Goal: Task Accomplishment & Management: Use online tool/utility

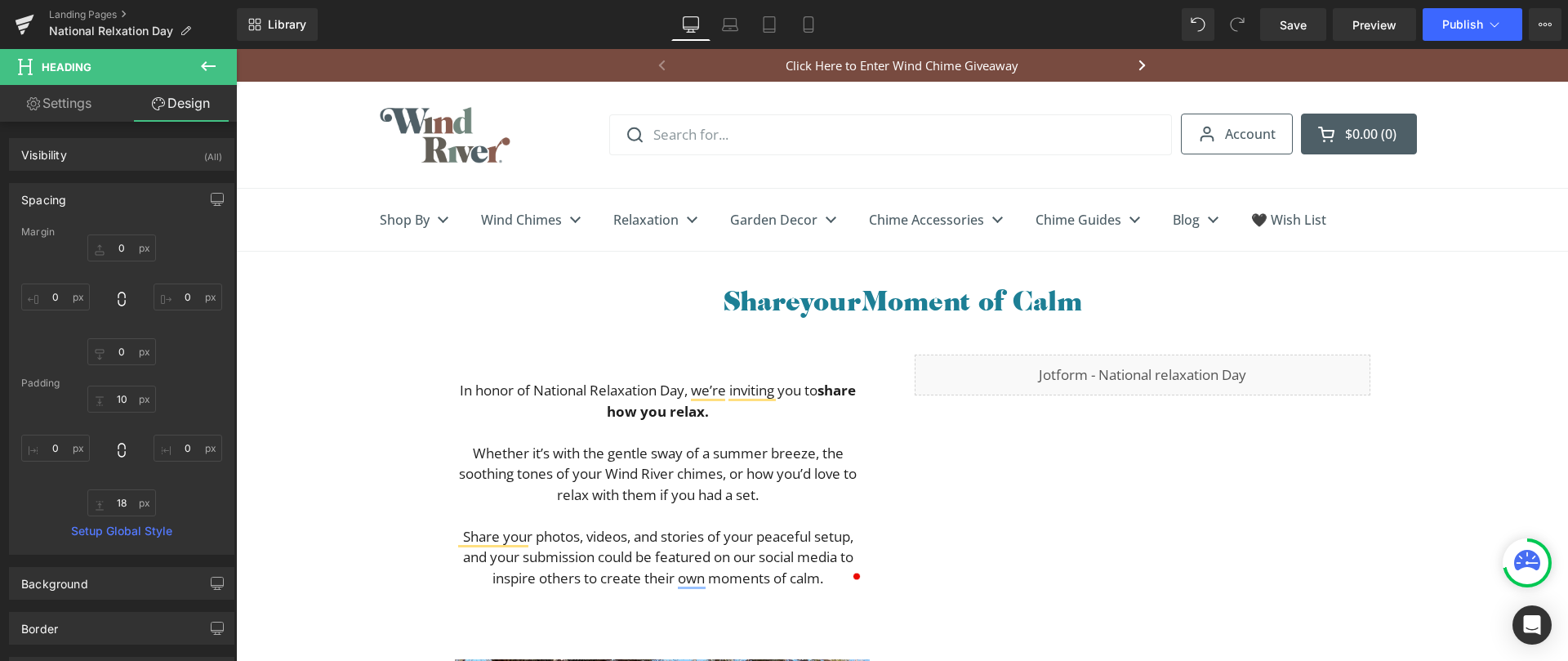
scroll to position [11, 0]
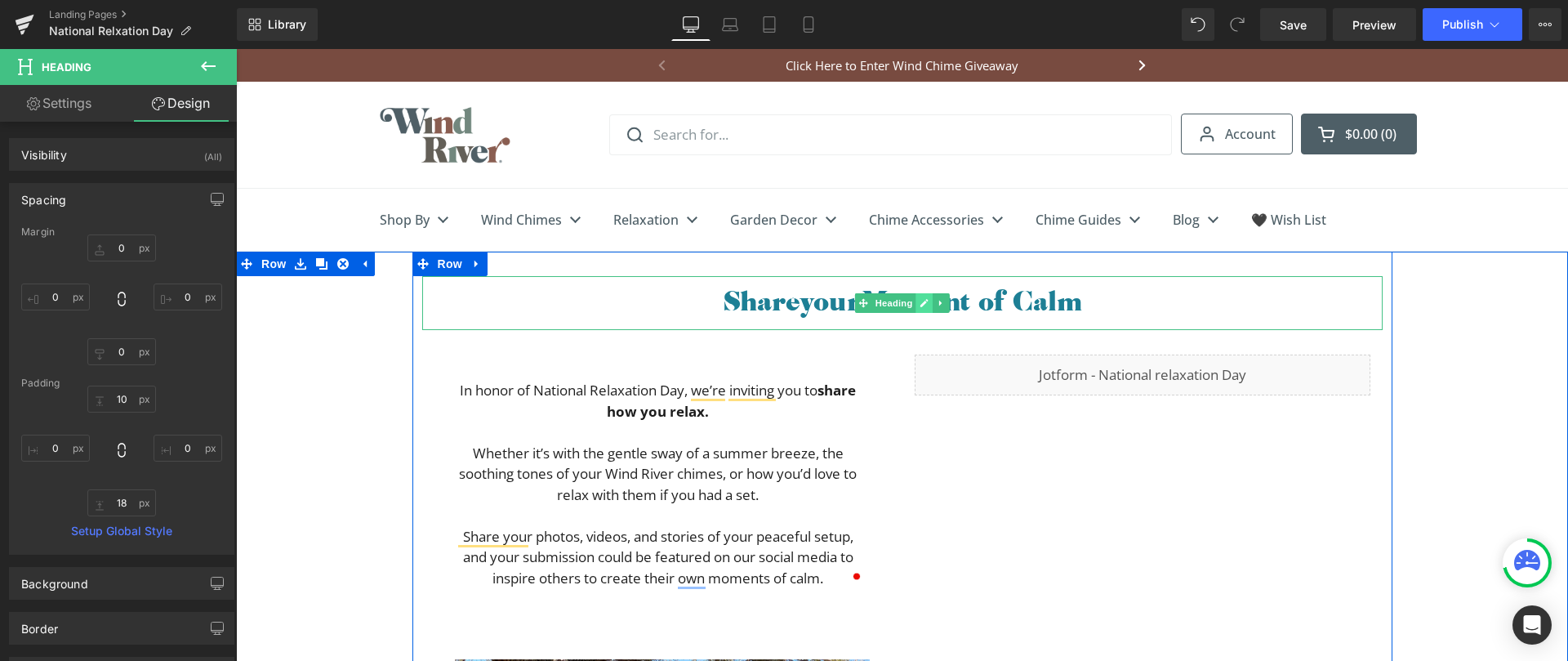
click at [916, 299] on link at bounding box center [924, 302] width 17 height 20
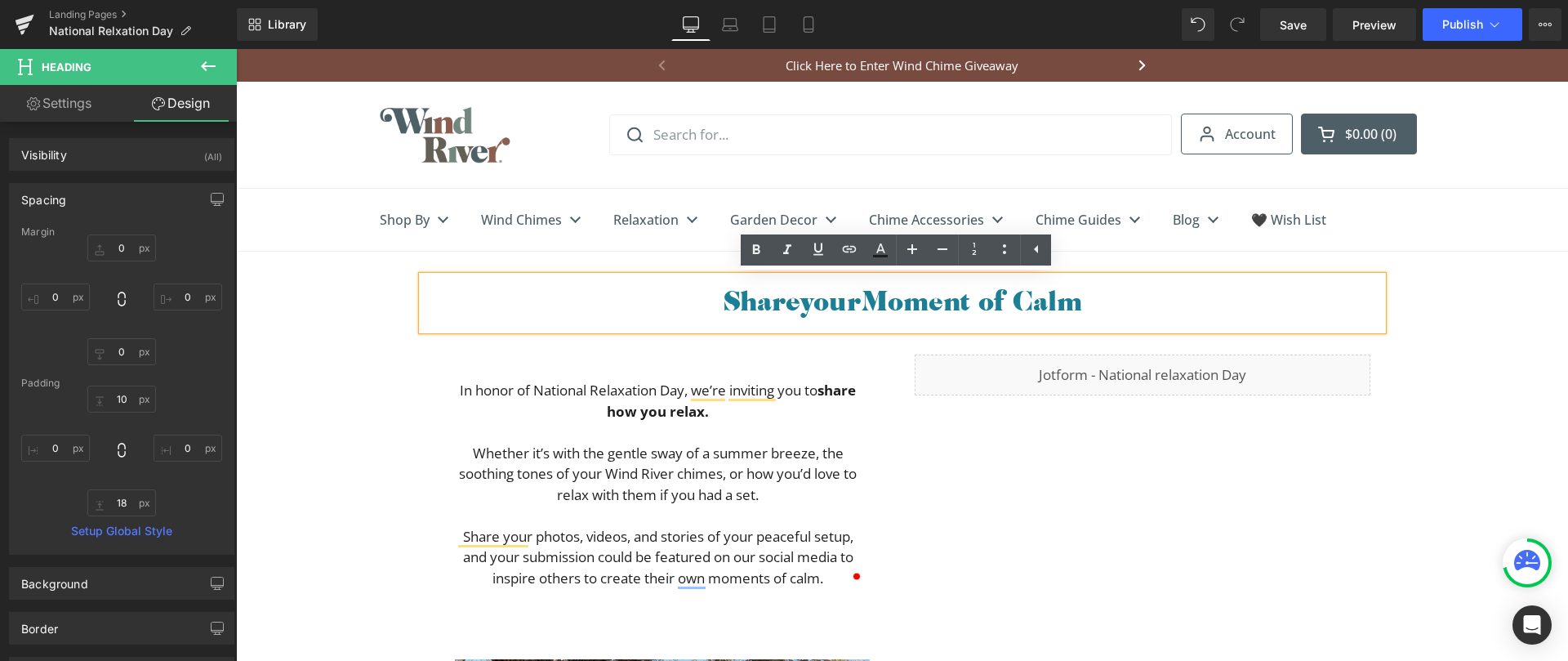
click at [1097, 302] on h1 "Share your Moment of Calm" at bounding box center [902, 300] width 960 height 31
click at [978, 300] on h1 "Share your Moment of Calm" at bounding box center [902, 300] width 960 height 31
click at [872, 300] on h1 "Share your Moment of Calm" at bounding box center [902, 300] width 960 height 31
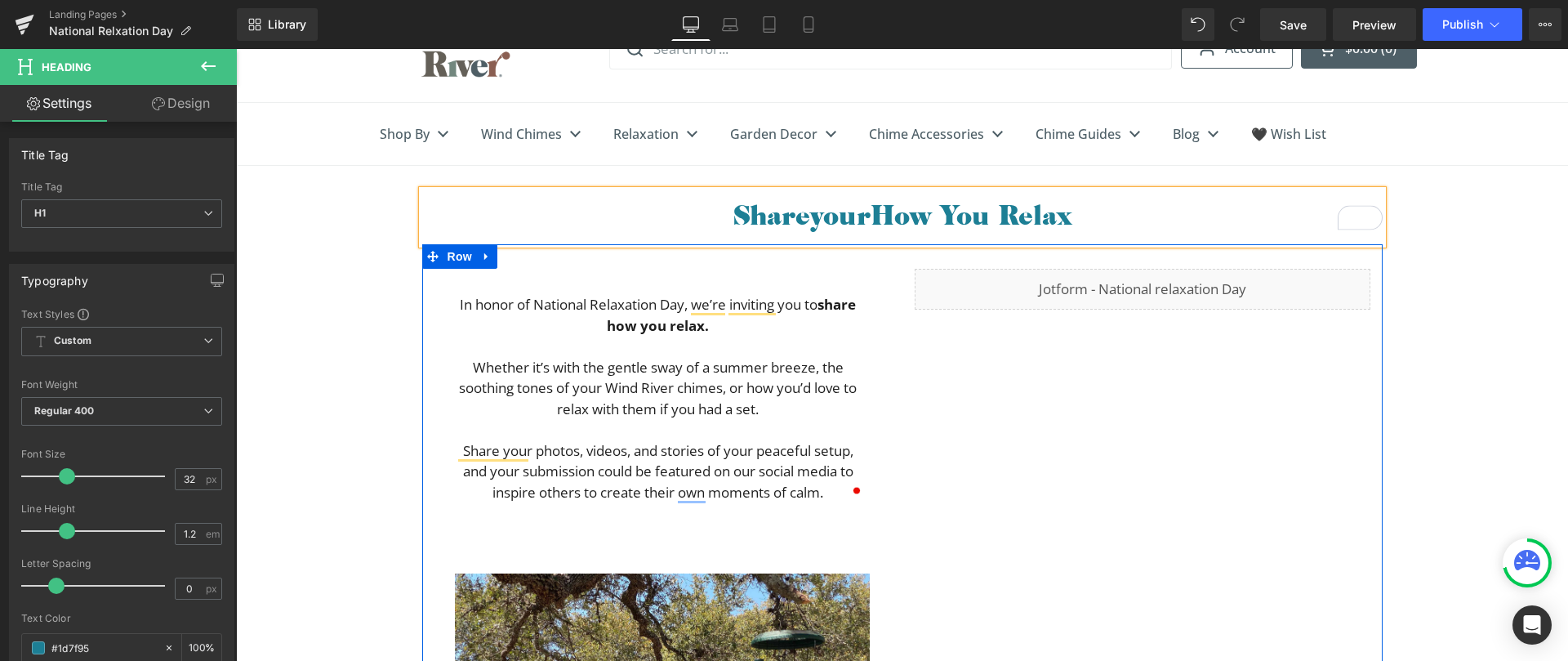
scroll to position [174, 0]
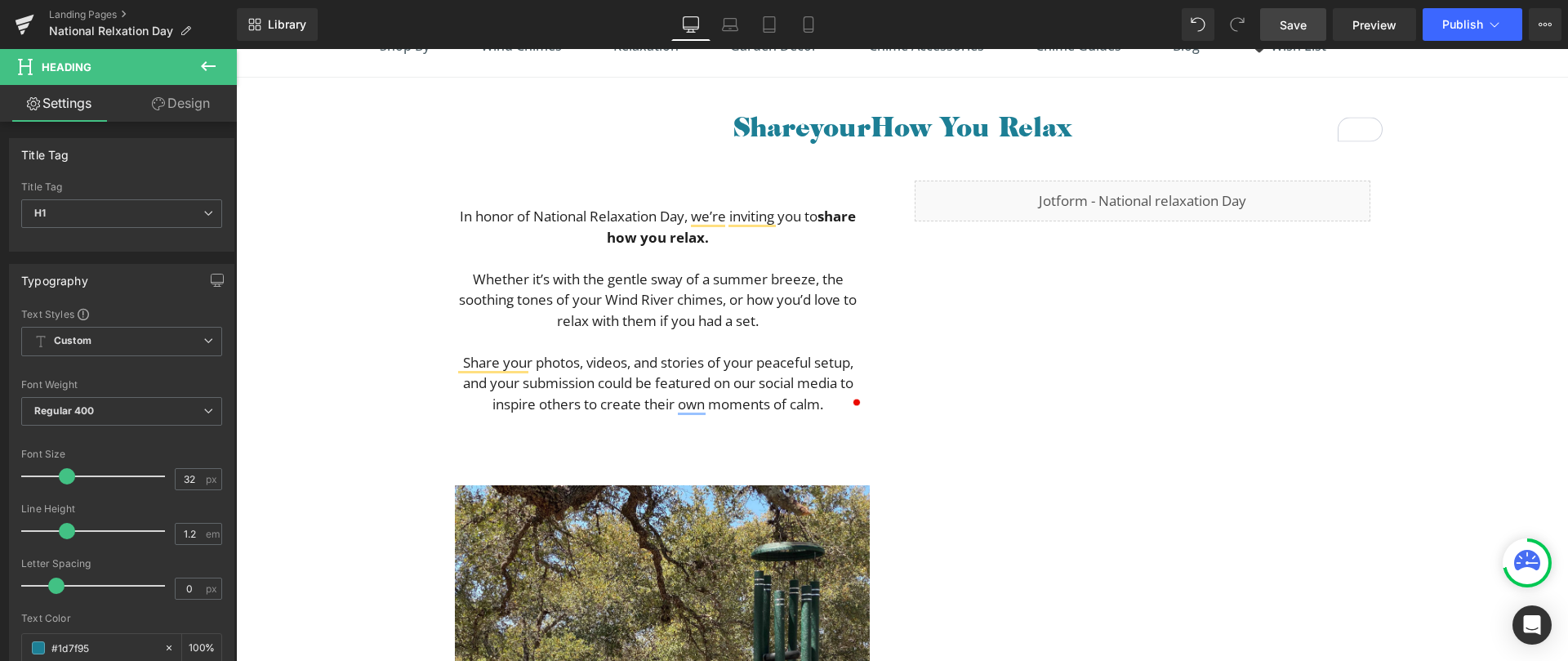
click at [1286, 24] on span "Save" at bounding box center [1293, 25] width 27 height 17
click at [1302, 24] on span "Save" at bounding box center [1293, 25] width 27 height 17
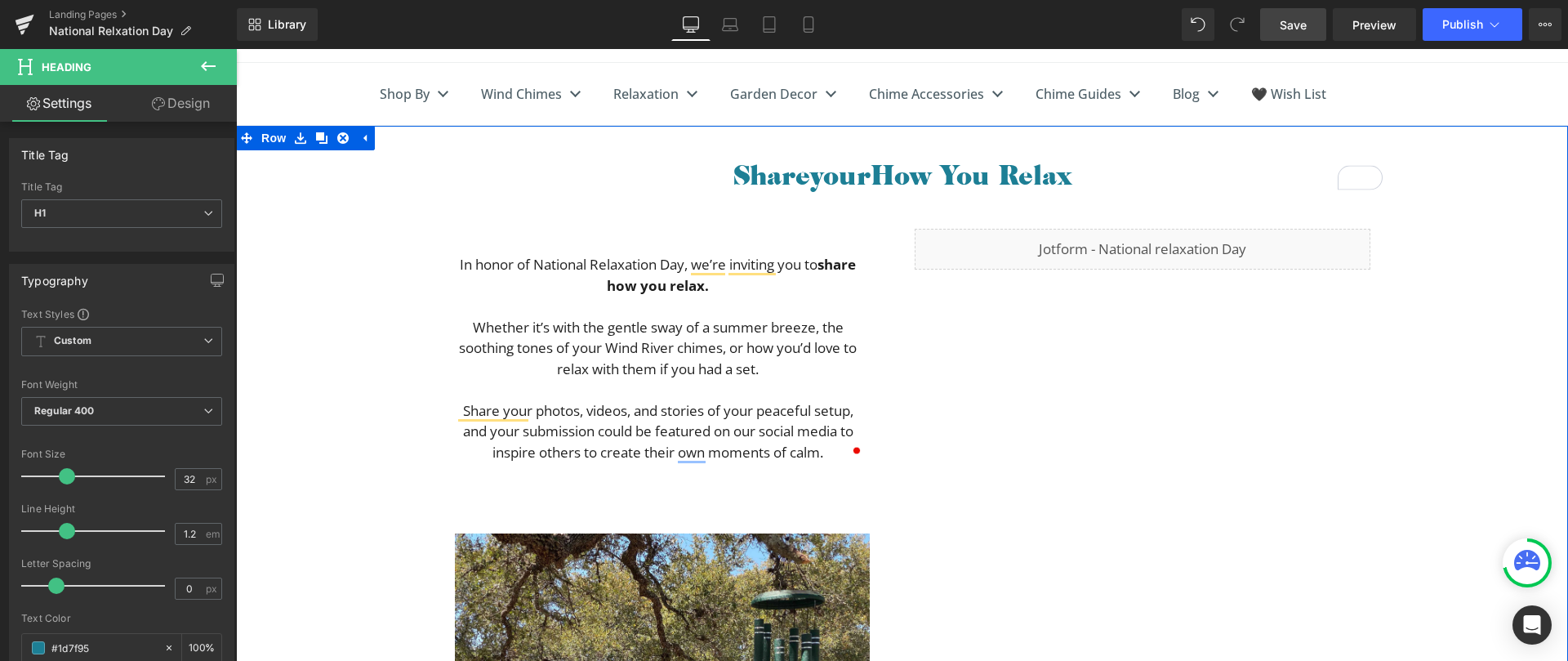
scroll to position [0, 0]
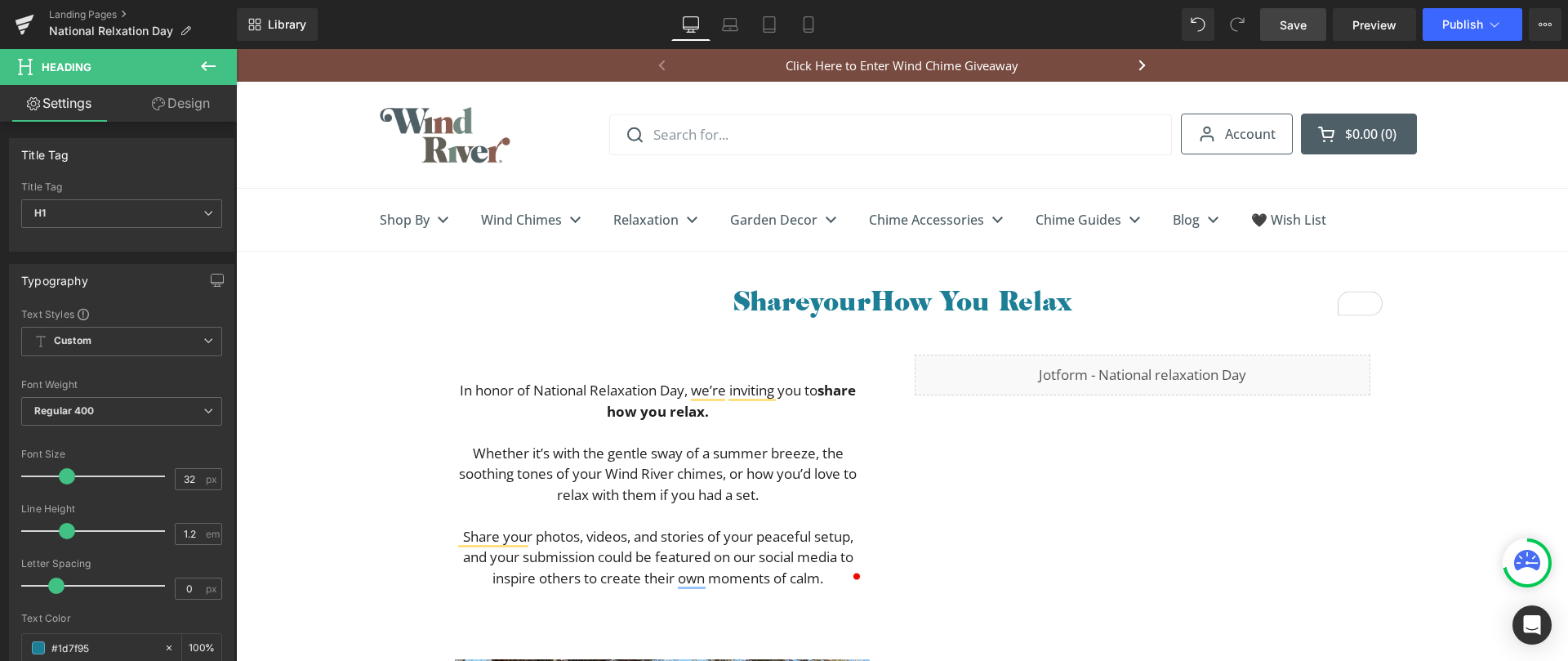
click at [1297, 28] on span "Save" at bounding box center [1293, 25] width 27 height 17
